Goal: Check status: Check status

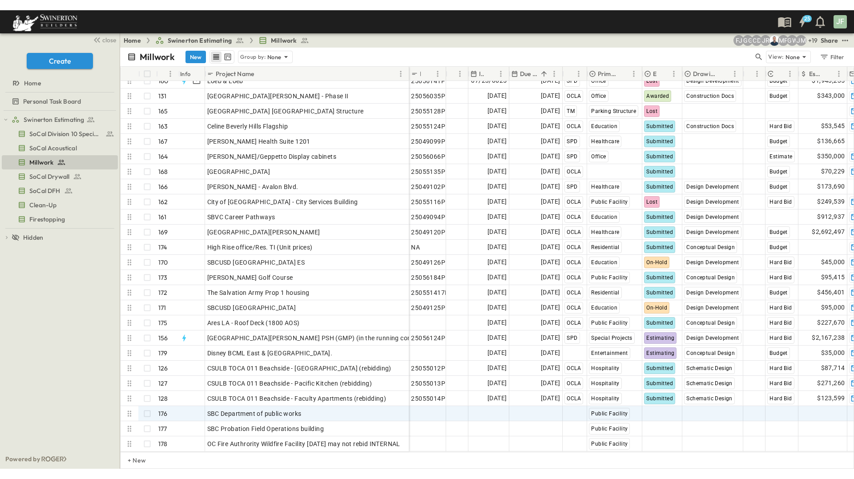
scroll to position [2344, 0]
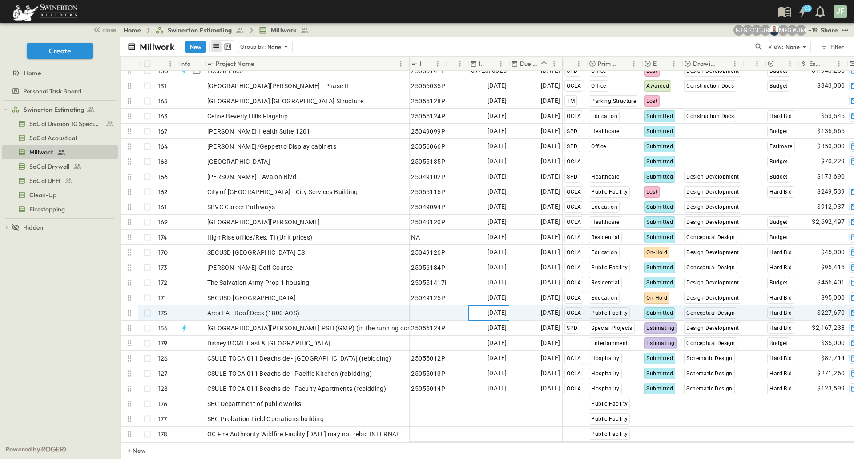
click at [498, 307] on span "[DATE]" at bounding box center [497, 312] width 19 height 10
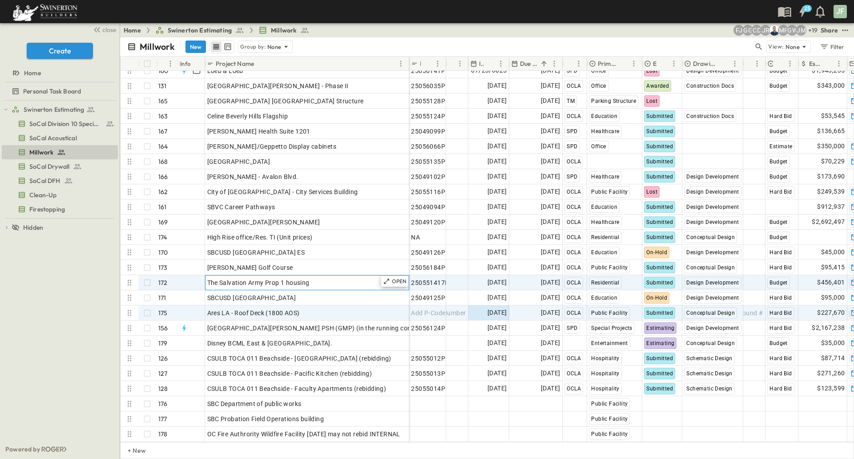
click at [341, 276] on div "The Salvation Army Prop 1 housing" at bounding box center [307, 282] width 200 height 12
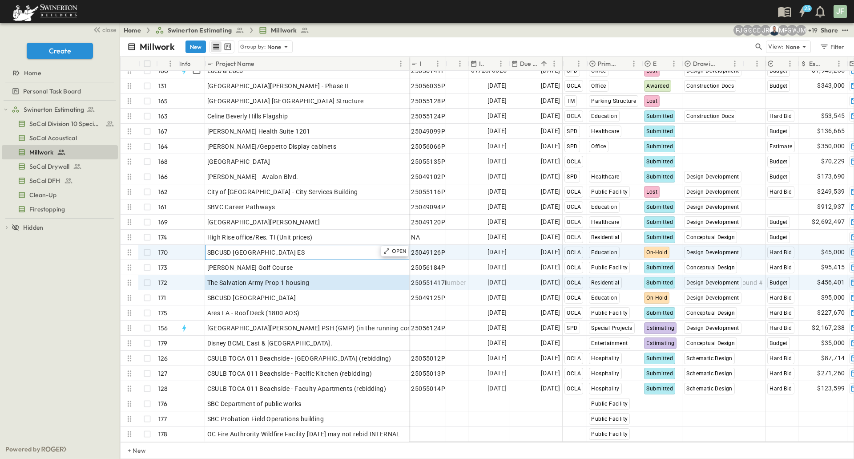
click at [315, 246] on div "SBCUSD [GEOGRAPHIC_DATA] ES" at bounding box center [307, 252] width 200 height 12
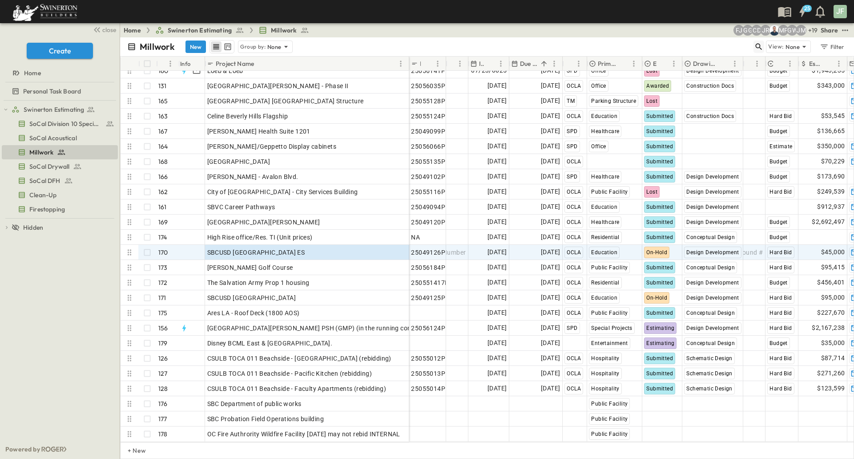
click at [755, 49] on icon "button" at bounding box center [759, 46] width 9 height 9
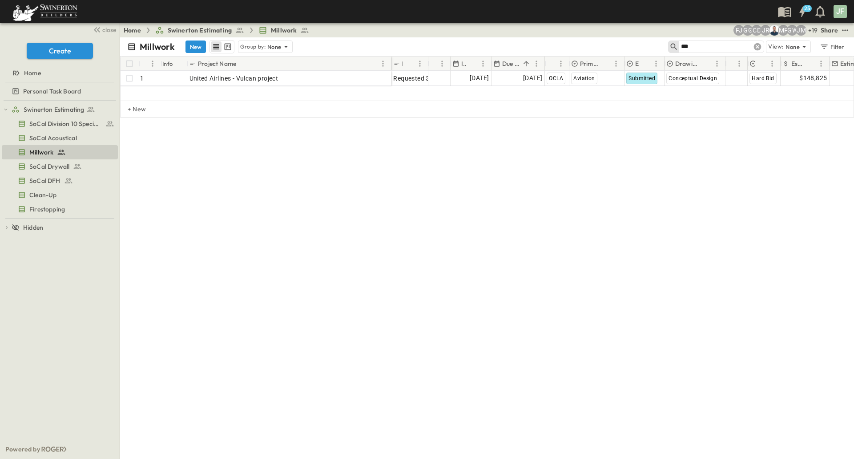
scroll to position [0, 0]
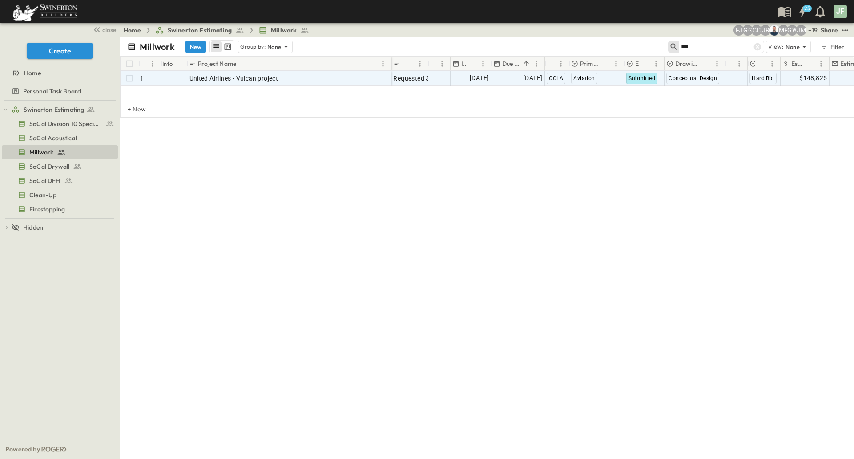
type input "***"
click at [523, 74] on span "[DATE]" at bounding box center [532, 78] width 19 height 10
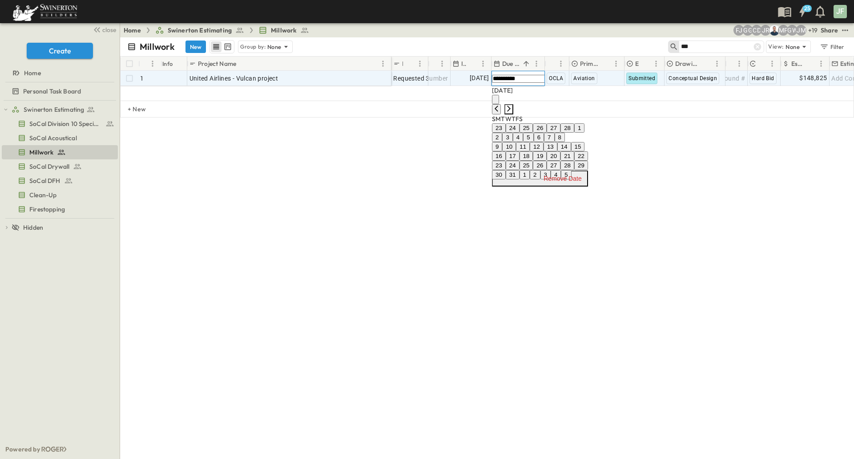
click at [512, 105] on icon "Next month" at bounding box center [508, 108] width 7 height 7
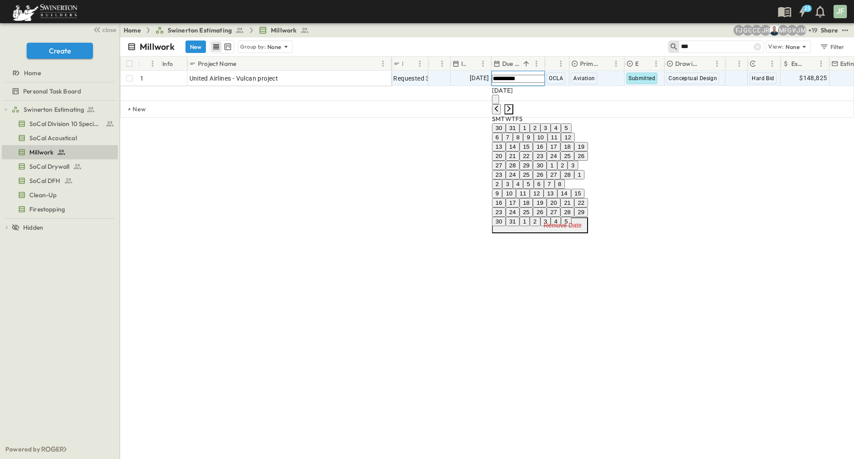
click at [512, 105] on icon "Next month" at bounding box center [508, 108] width 7 height 7
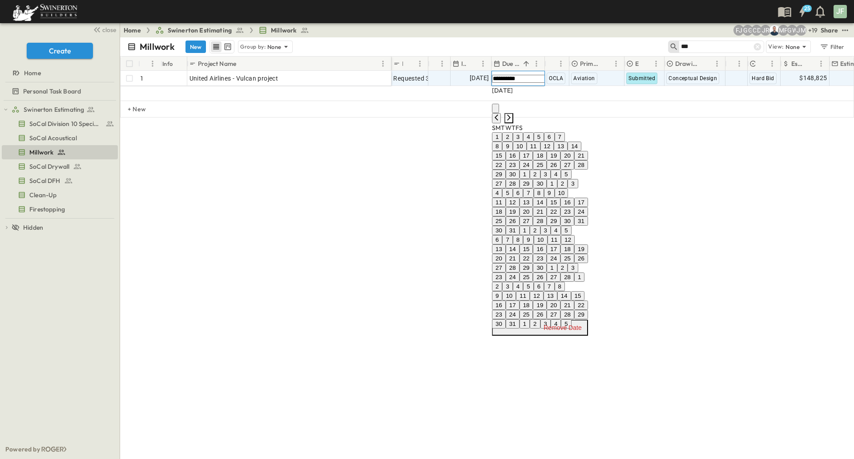
click at [512, 114] on icon "Next month" at bounding box center [508, 117] width 7 height 7
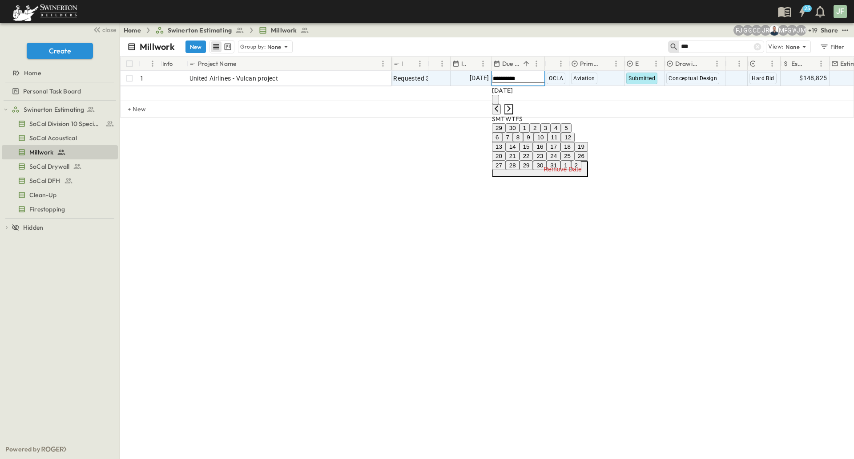
click at [512, 105] on icon "Next month" at bounding box center [508, 108] width 7 height 7
click at [547, 151] on button "15" at bounding box center [540, 146] width 14 height 9
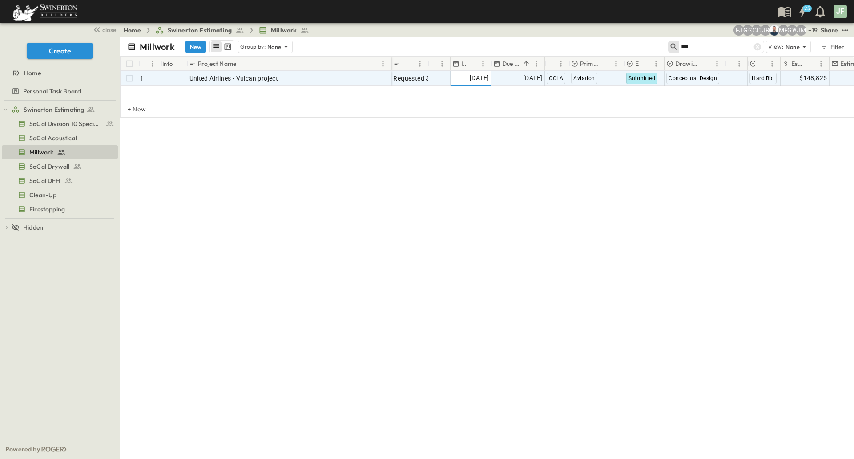
click at [480, 80] on span "[DATE]" at bounding box center [479, 78] width 19 height 10
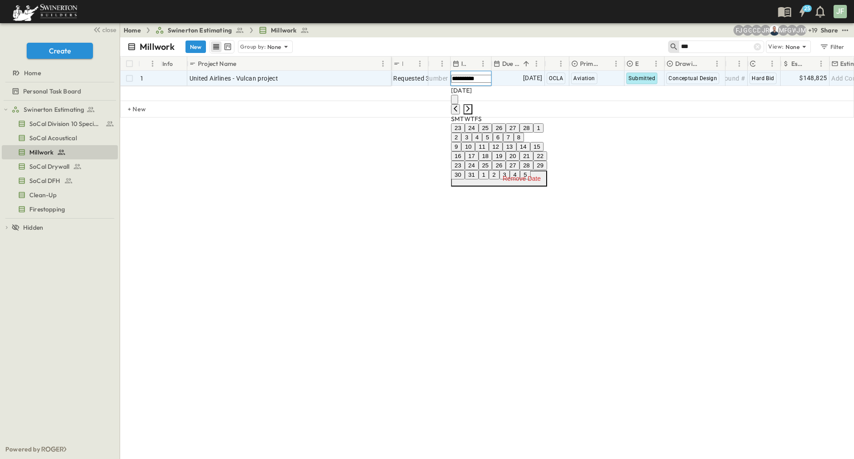
click at [472, 105] on icon "Next month" at bounding box center [467, 108] width 7 height 7
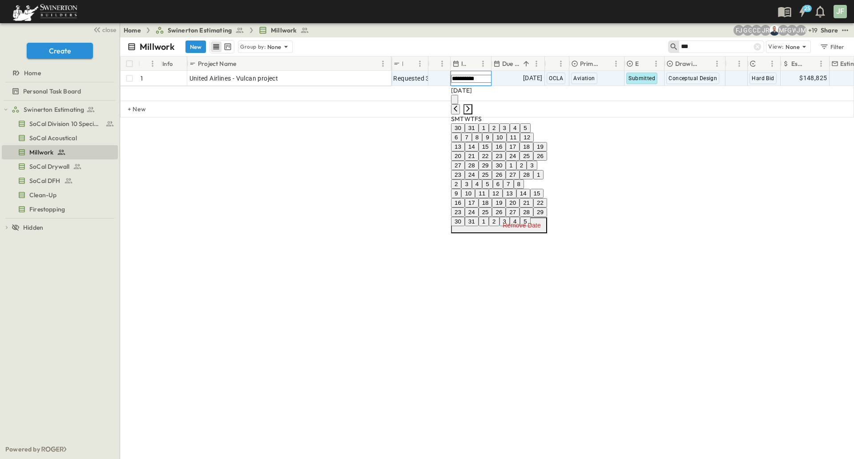
click at [472, 105] on icon "Next month" at bounding box center [467, 108] width 7 height 7
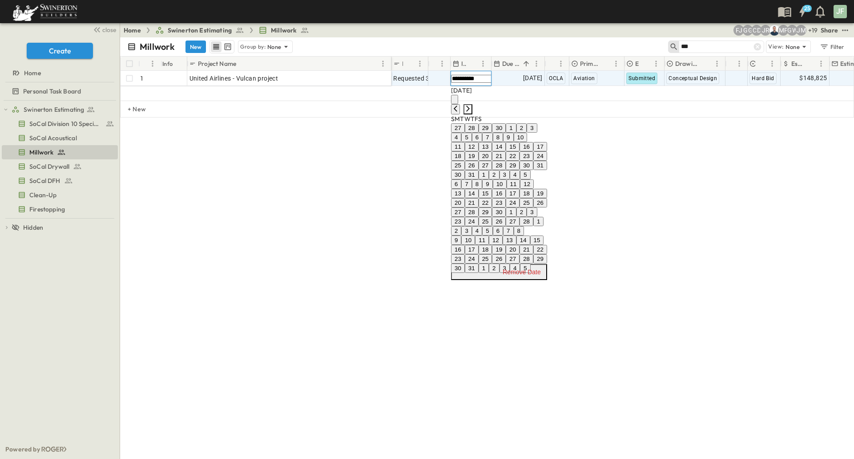
click at [472, 105] on icon "Next month" at bounding box center [467, 108] width 7 height 7
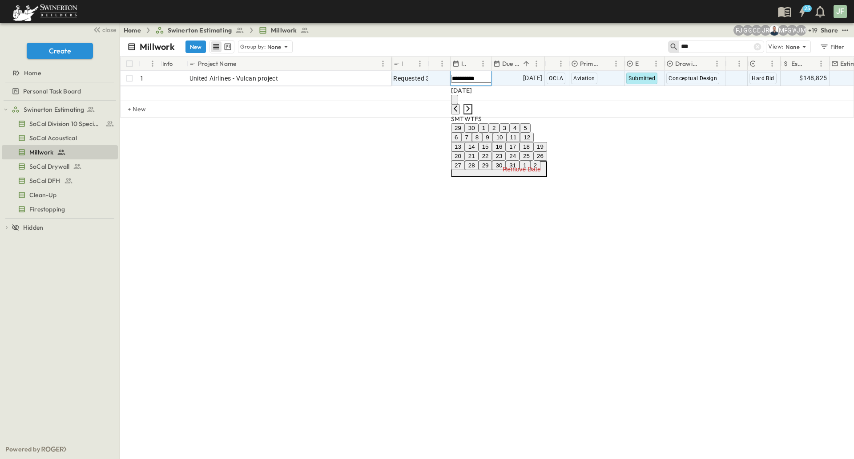
click at [472, 105] on icon "Next month" at bounding box center [467, 108] width 7 height 7
click at [503, 142] on button "9" at bounding box center [498, 137] width 10 height 9
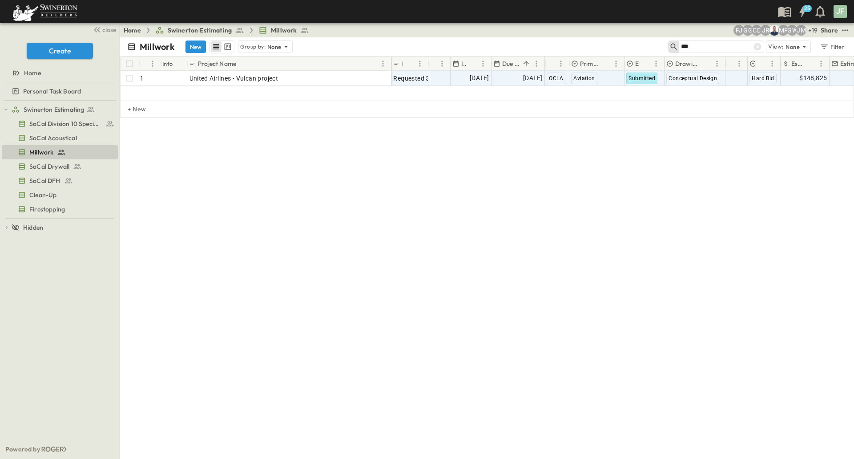
click at [533, 149] on div "# Info Project Name P-Code Estimate Number Invite Date Due Date Region Primary …" at bounding box center [487, 122] width 734 height 133
click at [760, 47] on icon at bounding box center [758, 47] width 8 height 8
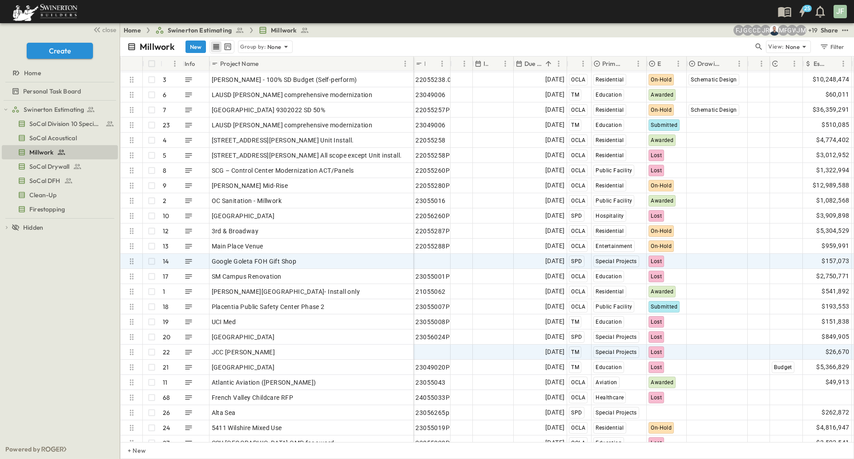
scroll to position [44, 0]
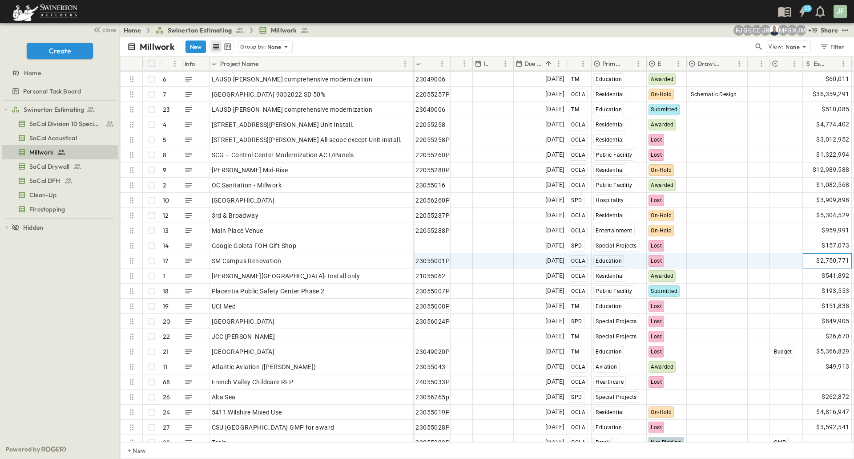
click at [821, 262] on span "$2,750,771" at bounding box center [832, 260] width 33 height 10
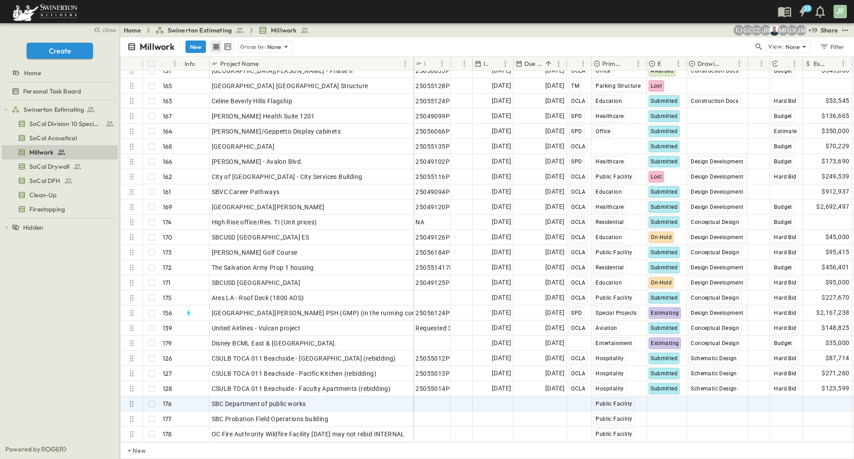
scroll to position [2344, 0]
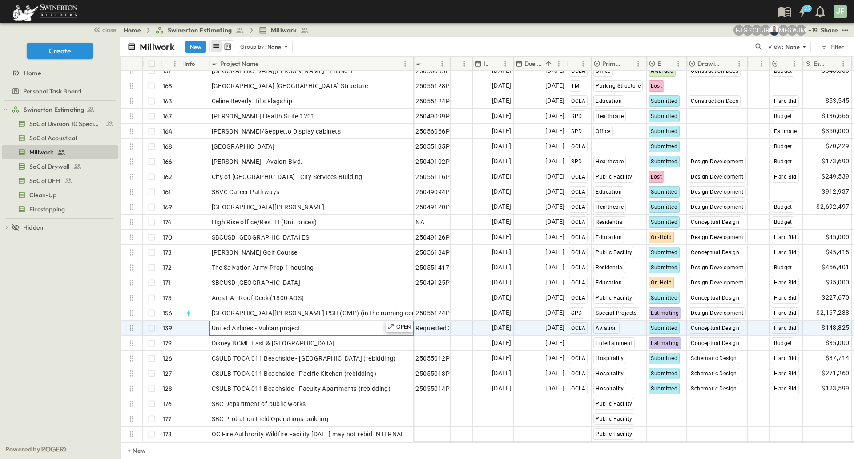
click at [361, 322] on div "United Airlines - Vulcan project" at bounding box center [312, 328] width 200 height 12
click at [839, 326] on span "$148,825" at bounding box center [836, 328] width 28 height 10
click at [435, 323] on span "Requested 3/6" at bounding box center [437, 327] width 43 height 9
